Goal: Check status: Check status

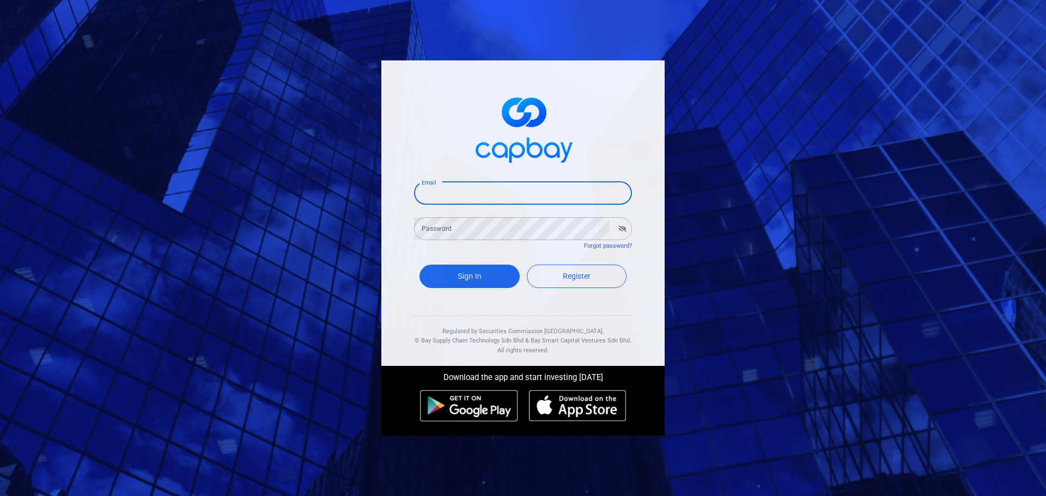
click at [462, 189] on input "Email" at bounding box center [523, 193] width 218 height 23
type input "[EMAIL_ADDRESS][DOMAIN_NAME]"
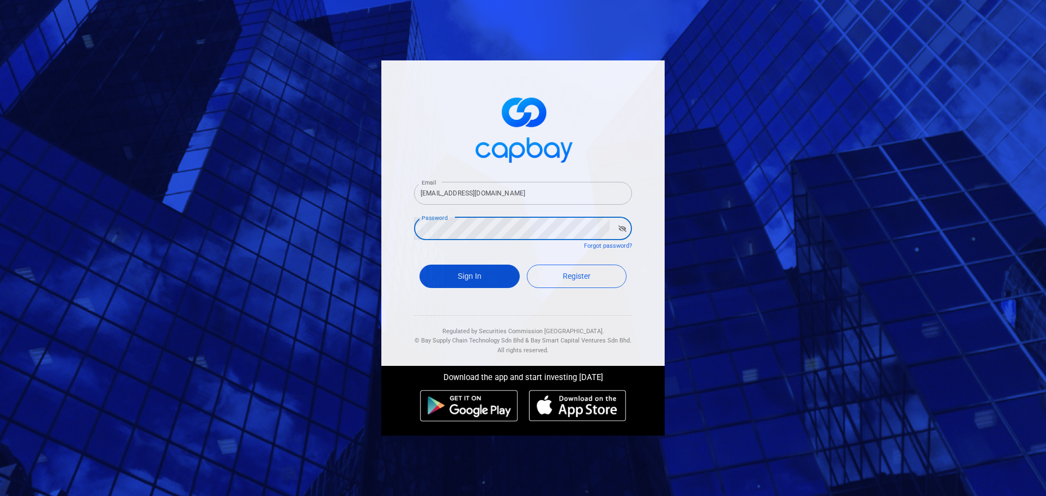
click at [476, 283] on button "Sign In" at bounding box center [470, 276] width 100 height 23
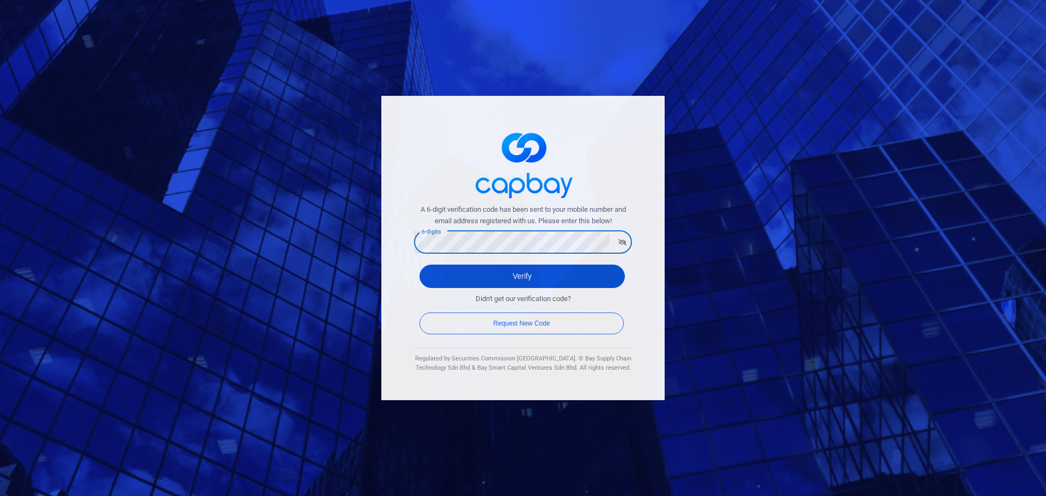
click at [526, 278] on button "Verify" at bounding box center [522, 276] width 205 height 23
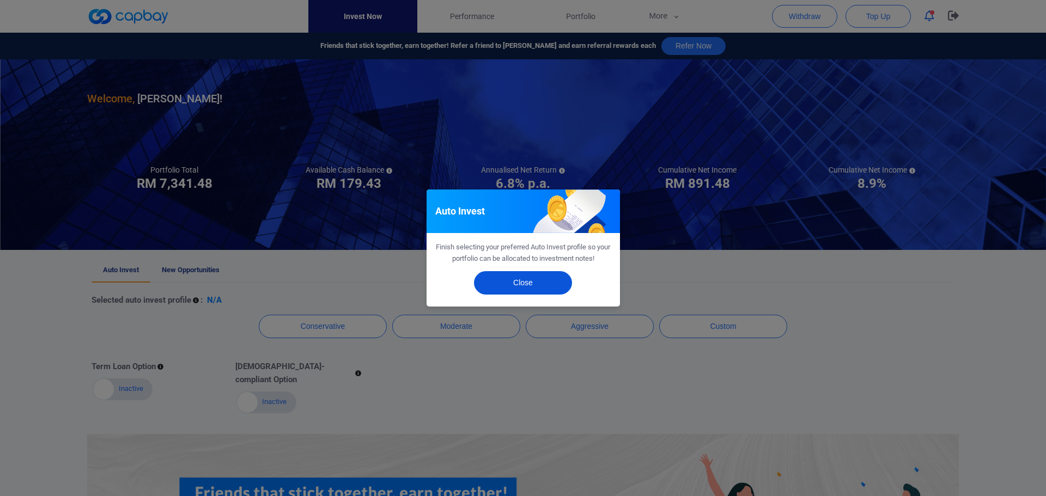
click at [520, 278] on button "Close" at bounding box center [523, 282] width 98 height 23
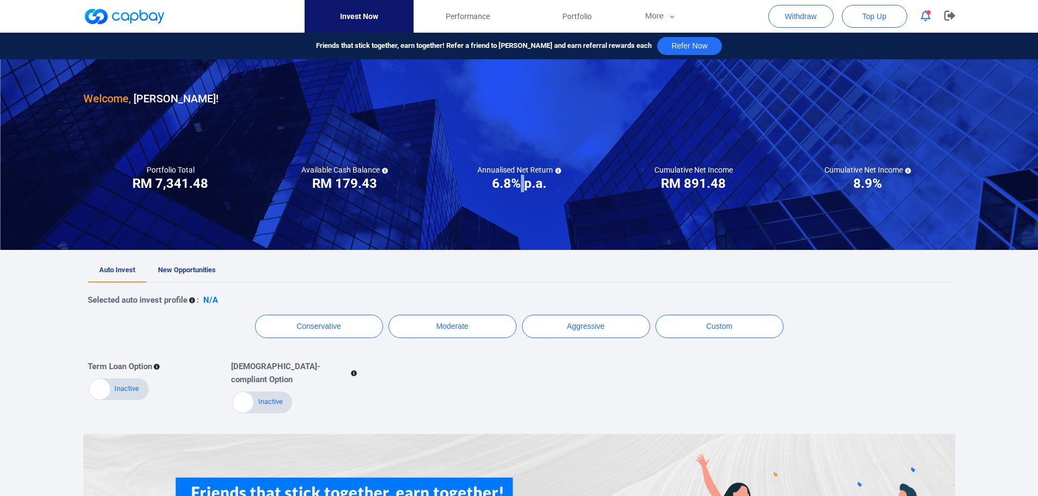
click at [525, 187] on h3 "6.8% p.a." at bounding box center [519, 183] width 54 height 17
click at [480, 16] on span "Performance" at bounding box center [468, 16] width 44 height 12
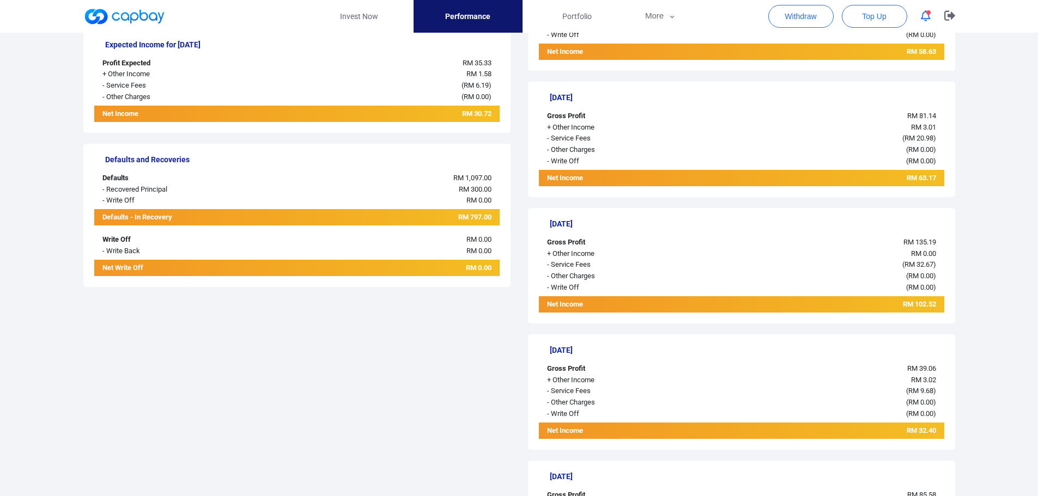
scroll to position [381, 0]
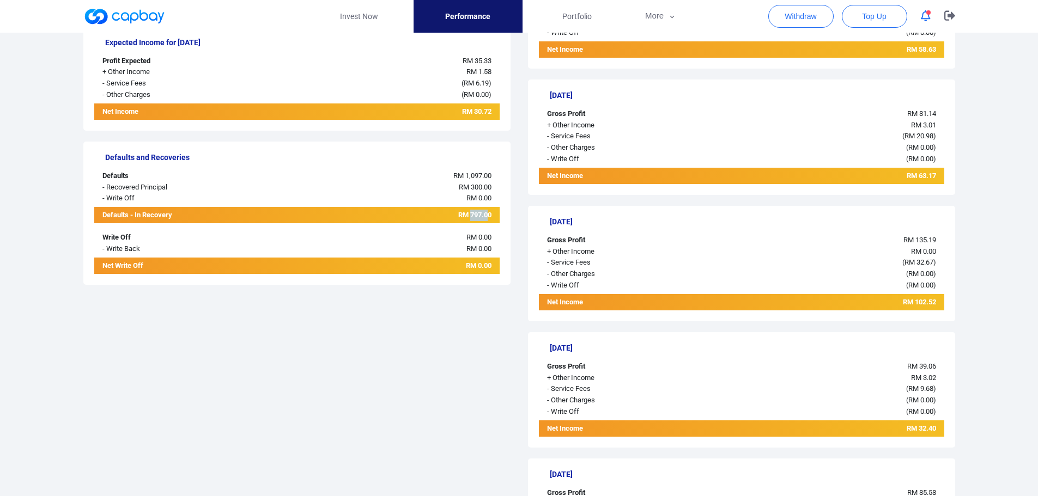
drag, startPoint x: 477, startPoint y: 216, endPoint x: 489, endPoint y: 215, distance: 12.6
click at [489, 215] on span "RM 797.00" at bounding box center [474, 215] width 33 height 8
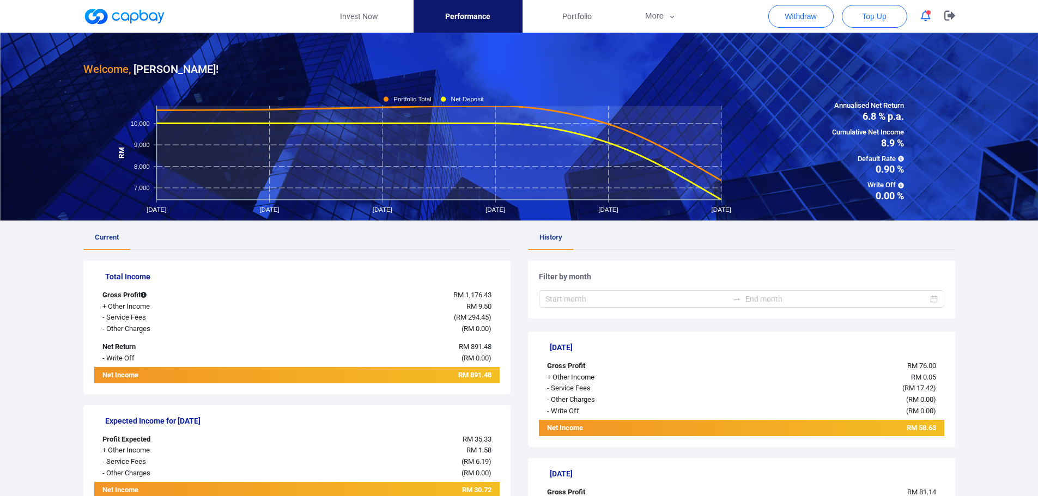
scroll to position [0, 0]
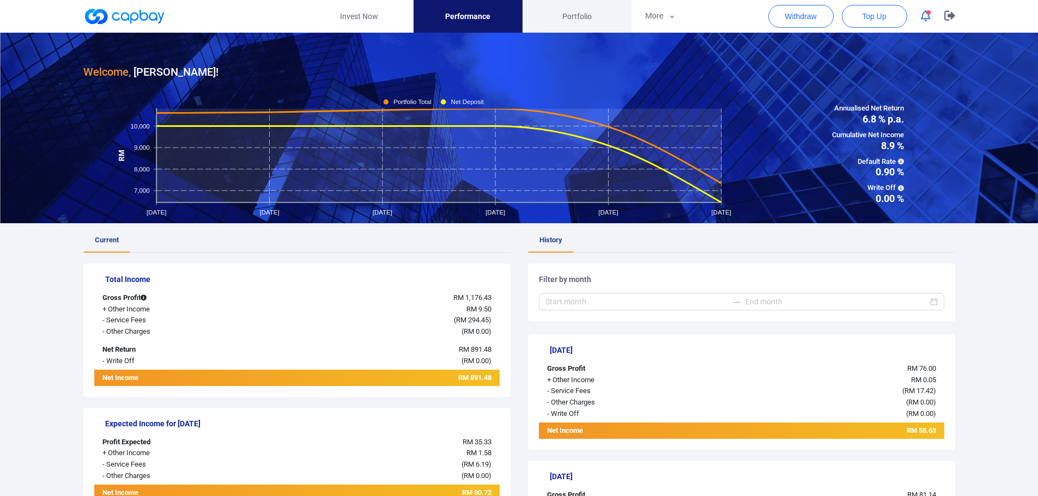
click at [588, 17] on span "Portfolio" at bounding box center [576, 16] width 29 height 12
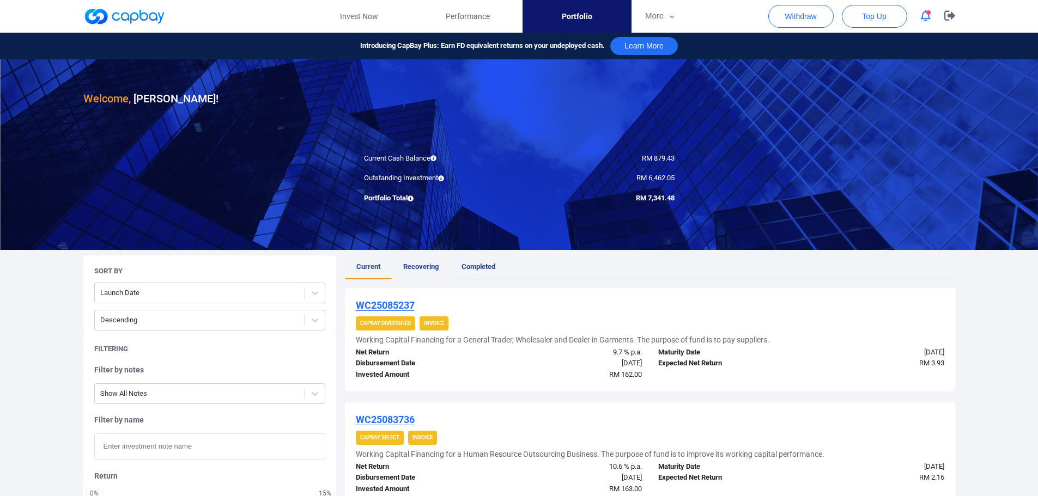
click at [411, 265] on span "Recovering" at bounding box center [420, 267] width 35 height 8
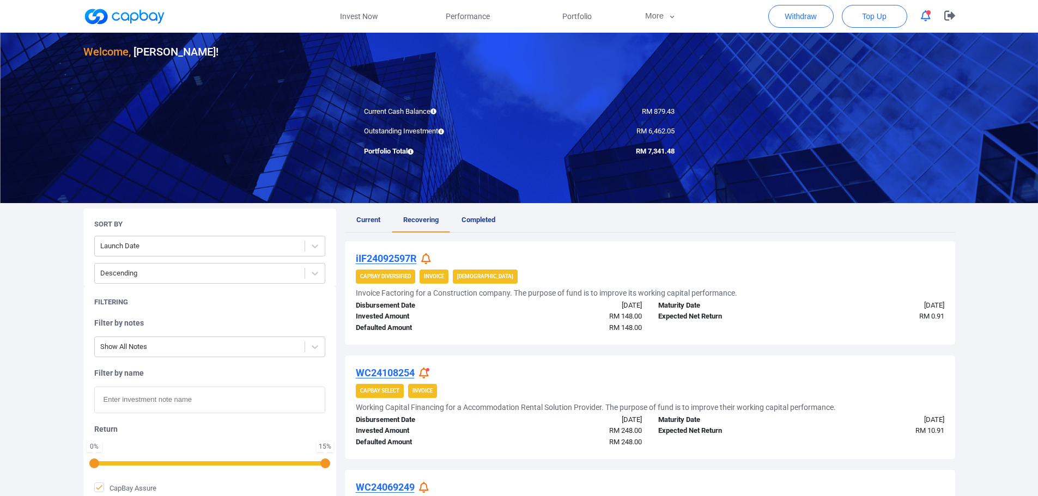
scroll to position [163, 0]
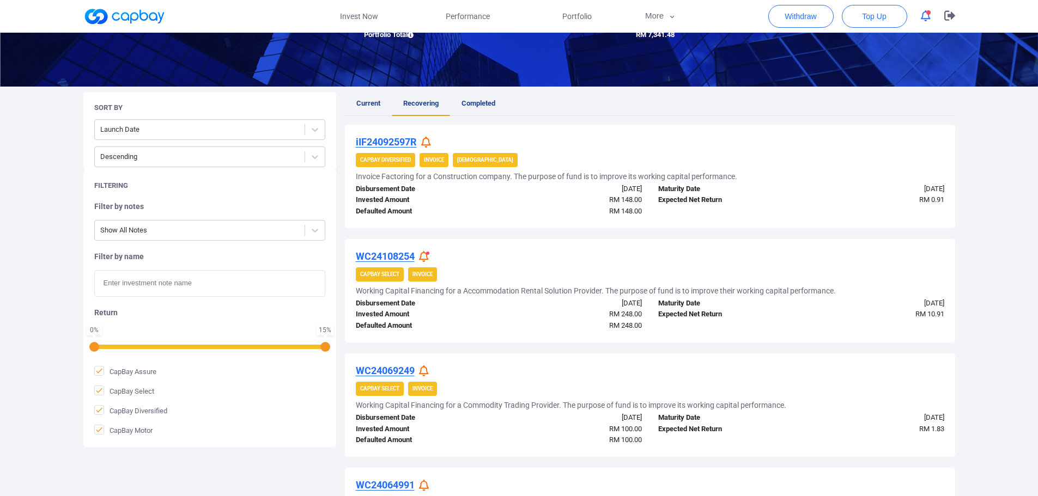
click at [769, 209] on div "Maturity Date [DATE] Expected Net Return RM 0.91" at bounding box center [801, 201] width 302 height 34
click at [425, 254] on icon at bounding box center [424, 256] width 10 height 11
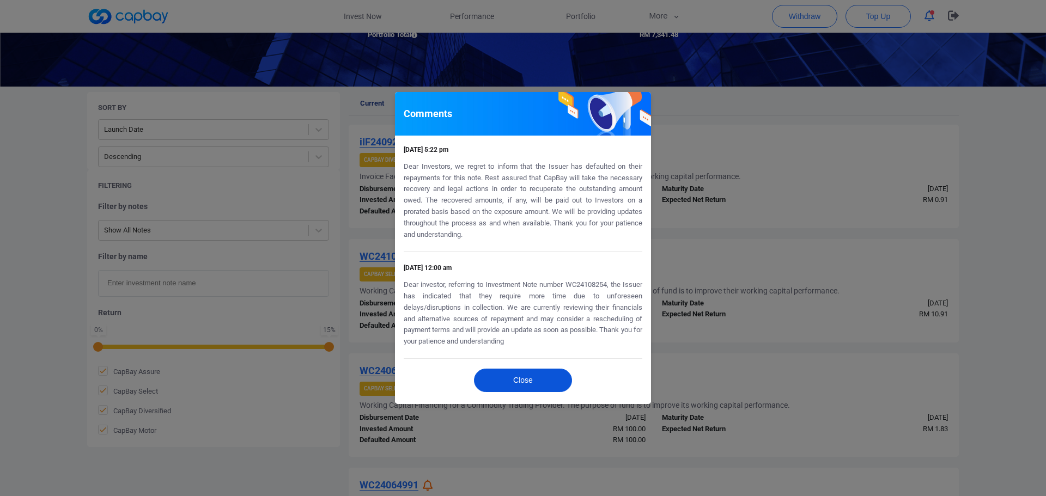
click at [526, 372] on button "Close" at bounding box center [523, 380] width 98 height 23
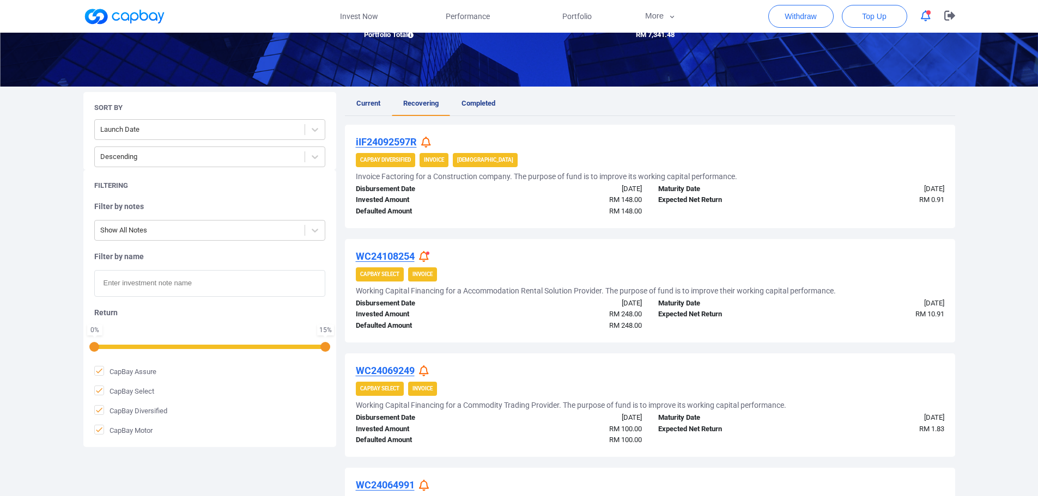
click at [428, 140] on icon at bounding box center [426, 142] width 10 height 11
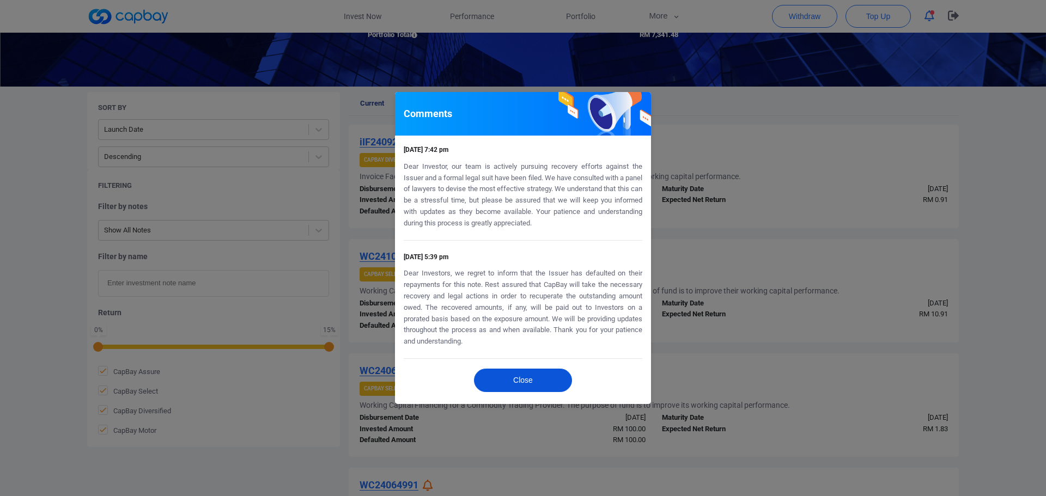
click at [536, 379] on button "Close" at bounding box center [523, 380] width 98 height 23
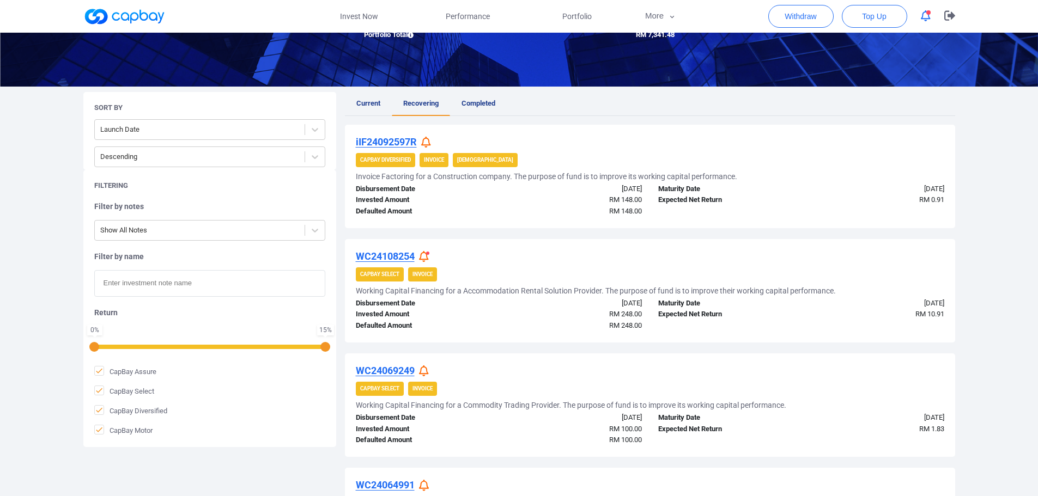
click at [427, 370] on icon at bounding box center [424, 371] width 10 height 11
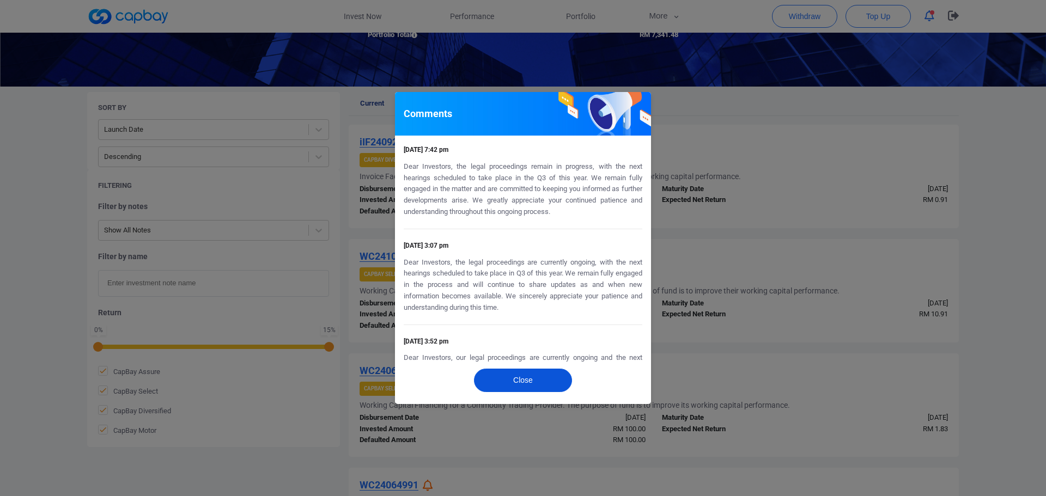
click at [515, 373] on button "Close" at bounding box center [523, 380] width 98 height 23
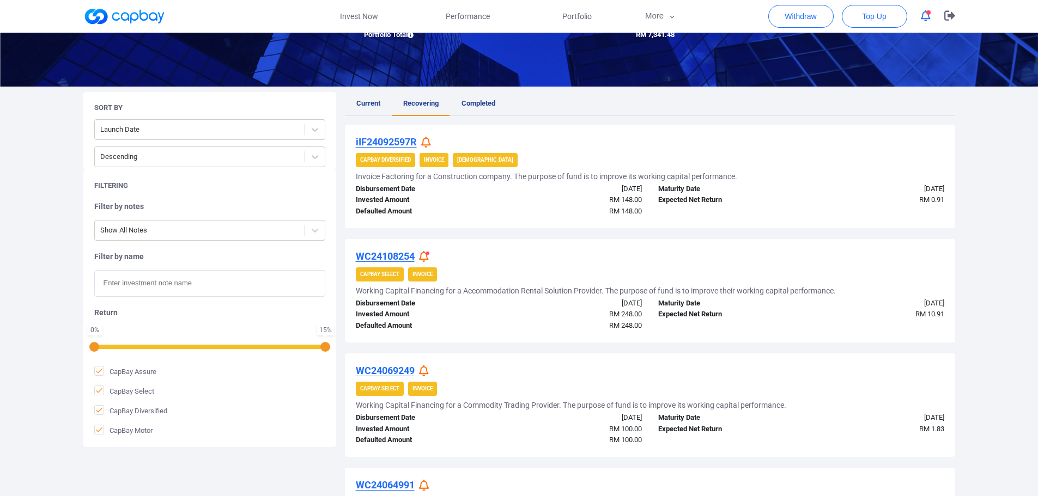
click at [427, 368] on icon at bounding box center [424, 371] width 10 height 11
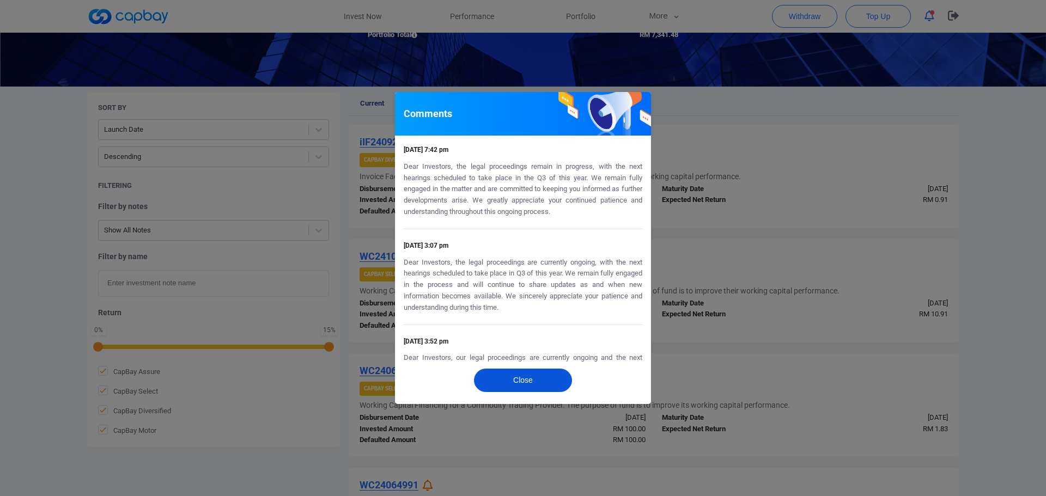
click at [508, 373] on button "Close" at bounding box center [523, 380] width 98 height 23
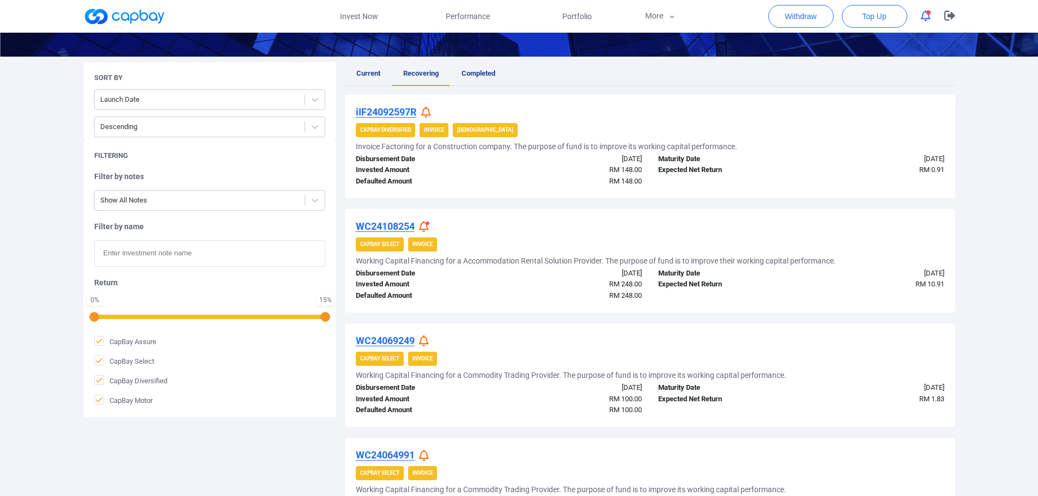
scroll to position [218, 0]
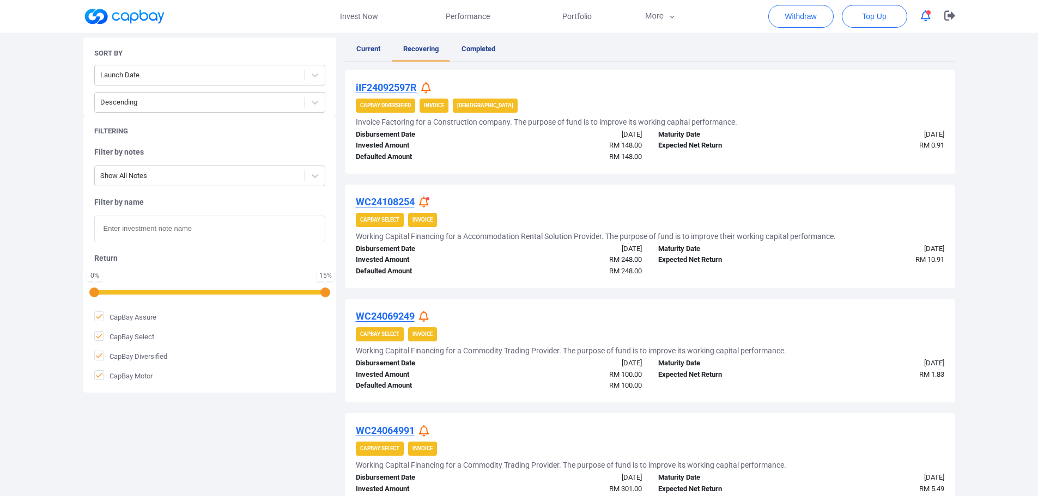
click at [427, 428] on icon at bounding box center [424, 431] width 10 height 11
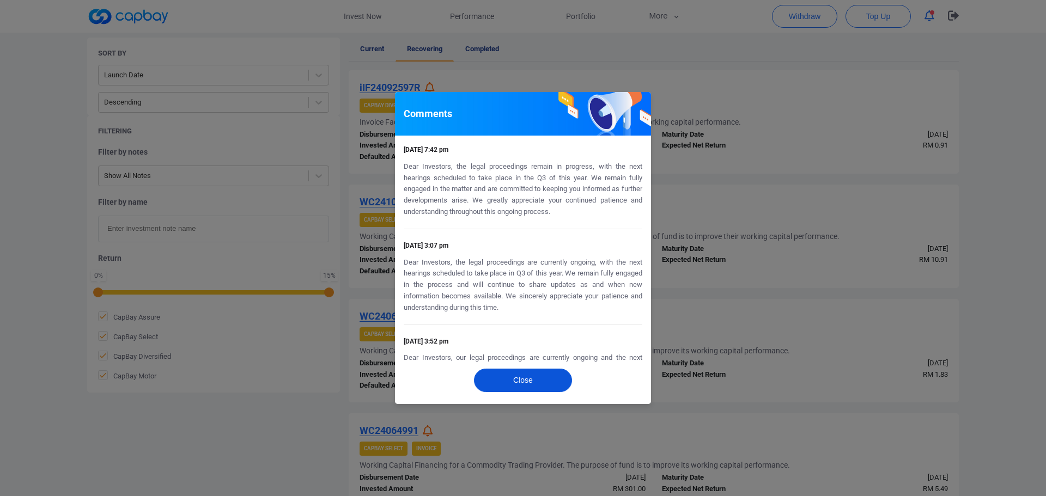
click at [529, 384] on button "Close" at bounding box center [523, 380] width 98 height 23
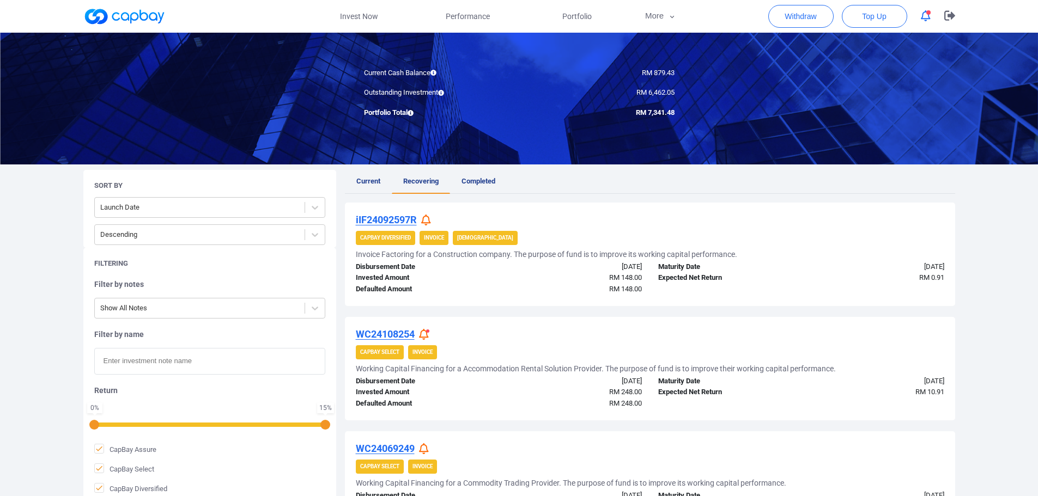
scroll to position [0, 0]
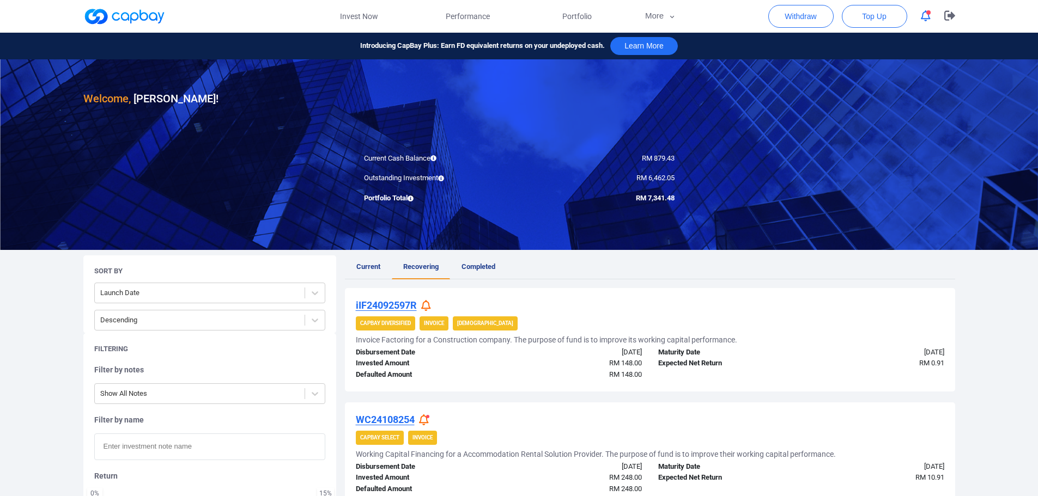
click at [930, 17] on icon "button" at bounding box center [926, 15] width 10 height 11
